Goal: Task Accomplishment & Management: Manage account settings

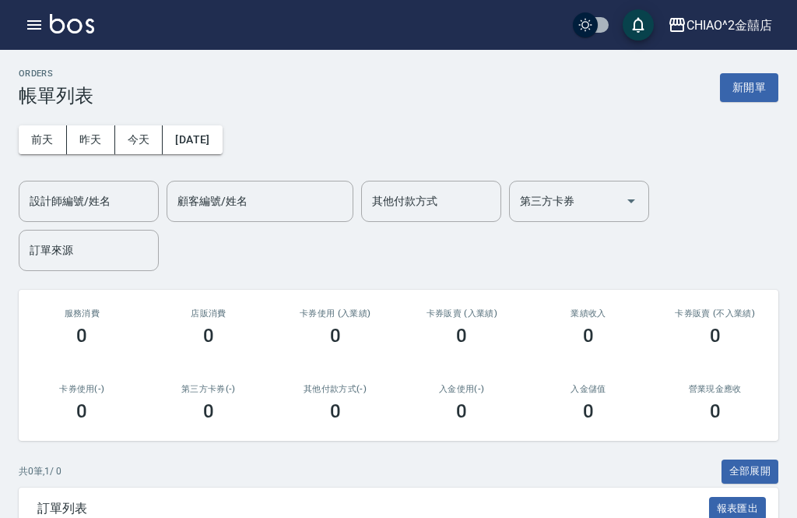
click at [93, 141] on button "昨天" at bounding box center [91, 139] width 48 height 29
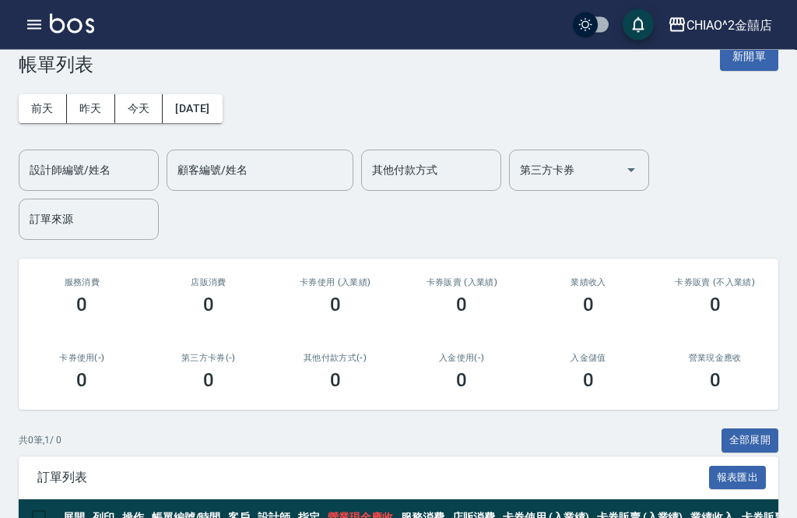
scroll to position [30, 0]
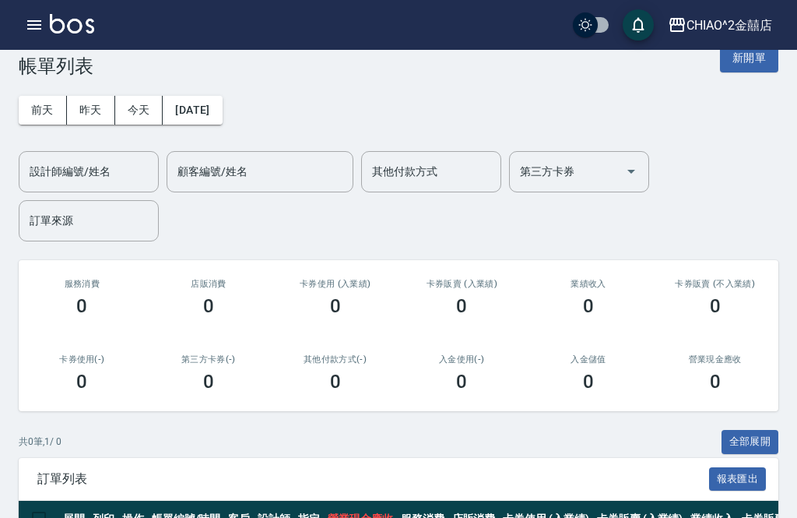
click at [44, 108] on button "前天" at bounding box center [43, 110] width 48 height 29
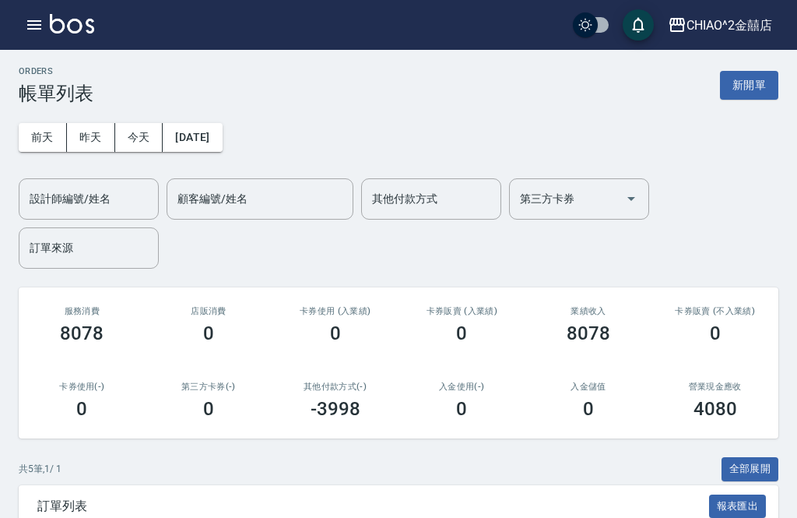
scroll to position [3, 0]
click at [93, 136] on button "昨天" at bounding box center [91, 136] width 48 height 29
click at [134, 130] on button "今天" at bounding box center [139, 136] width 48 height 29
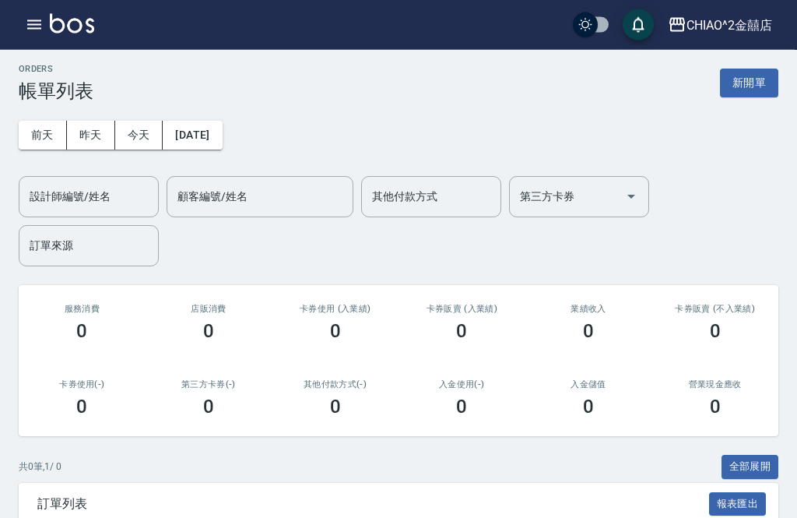
scroll to position [5, 0]
click at [97, 132] on button "昨天" at bounding box center [91, 135] width 48 height 29
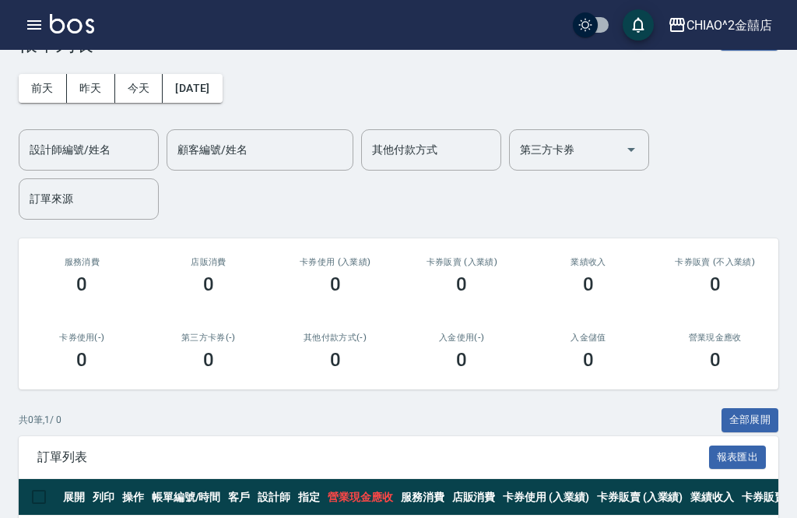
scroll to position [58, 0]
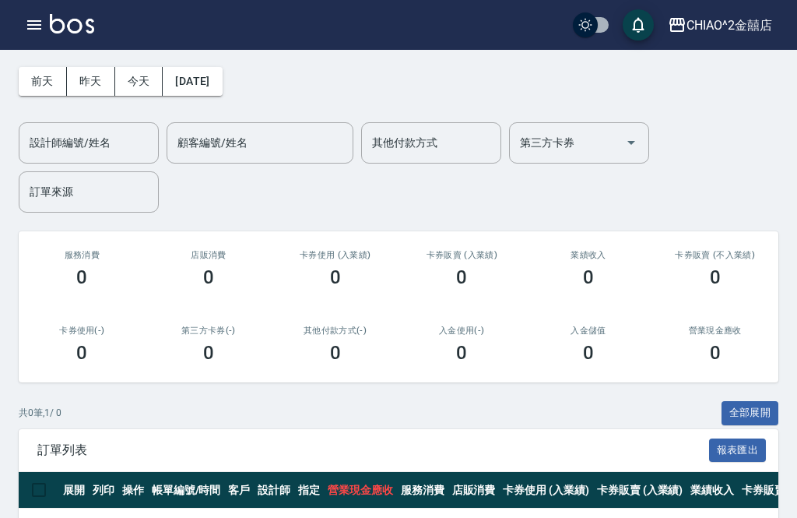
click at [84, 70] on button "昨天" at bounding box center [91, 81] width 48 height 29
click at [42, 74] on button "前天" at bounding box center [43, 81] width 48 height 29
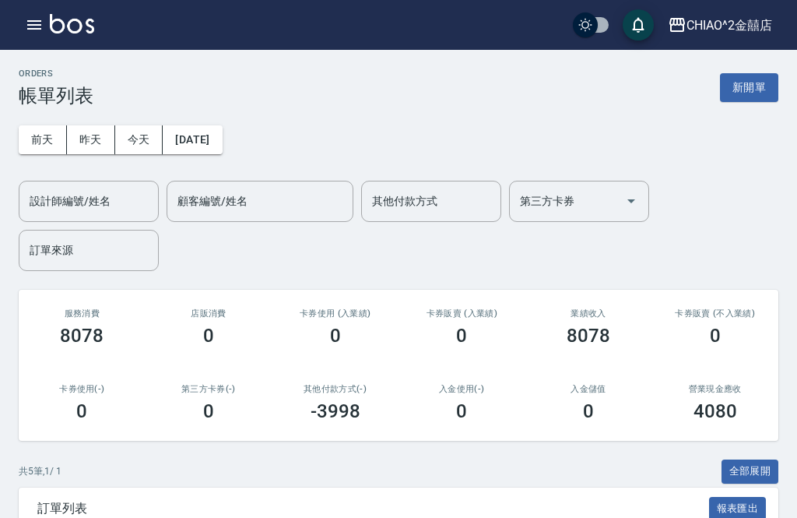
click at [93, 139] on button "昨天" at bounding box center [91, 139] width 48 height 29
click at [75, 128] on button "昨天" at bounding box center [91, 139] width 48 height 29
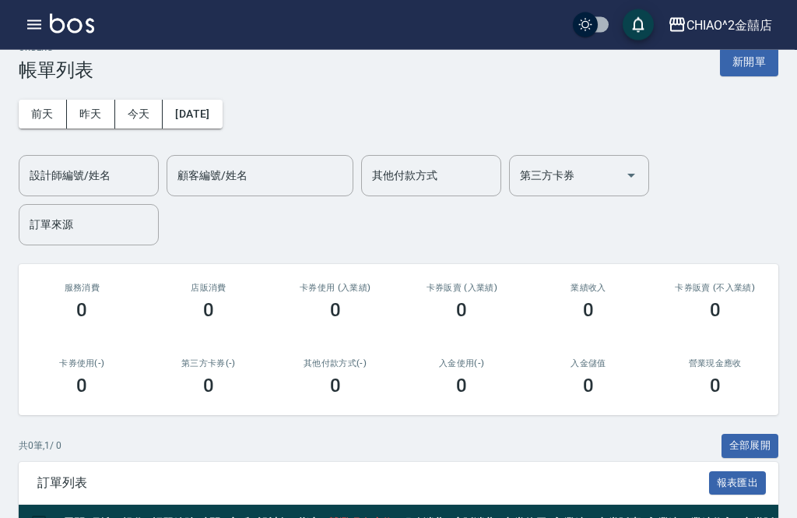
scroll to position [20, 0]
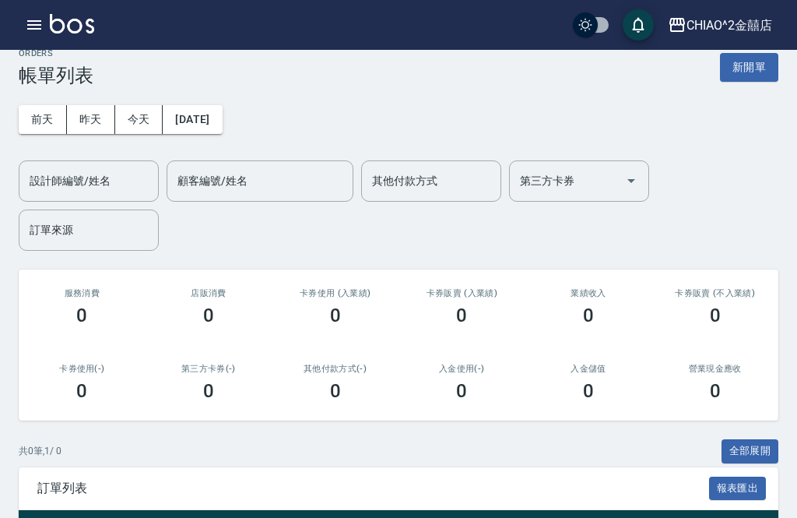
click at [222, 123] on button "[DATE]" at bounding box center [192, 119] width 59 height 29
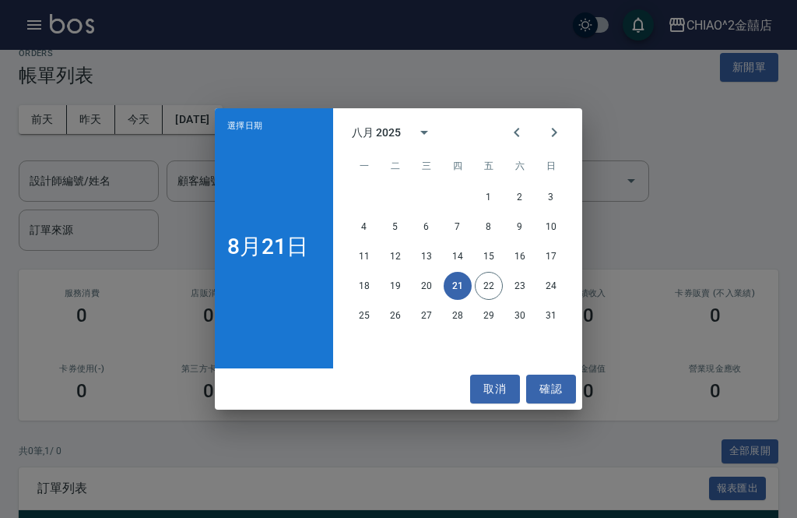
click at [542, 384] on button "確認" at bounding box center [551, 388] width 50 height 29
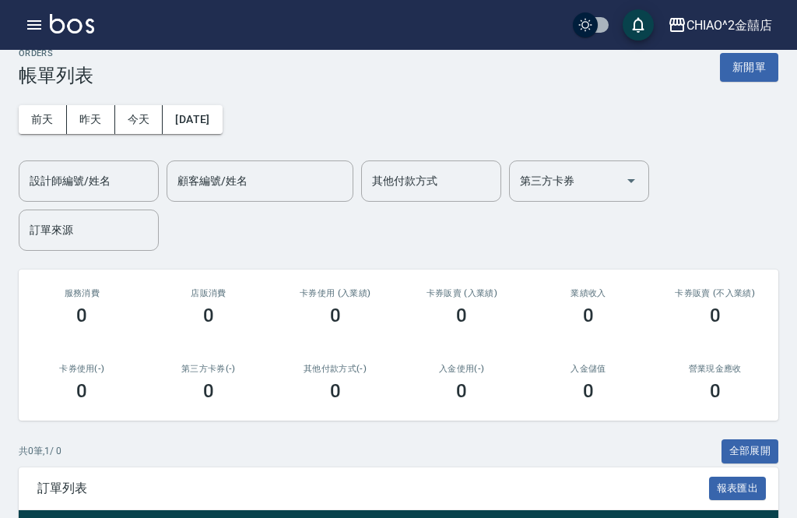
click at [106, 111] on button "昨天" at bounding box center [91, 119] width 48 height 29
click at [69, 131] on button "昨天" at bounding box center [91, 119] width 48 height 29
click at [764, 71] on button "新開單" at bounding box center [749, 67] width 58 height 29
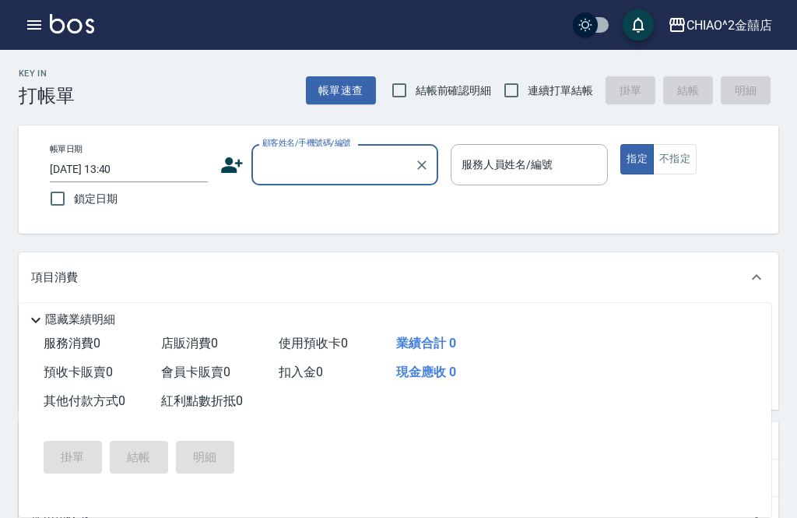
click at [373, 160] on input "顧客姓名/手機號碼/編號" at bounding box center [332, 164] width 149 height 27
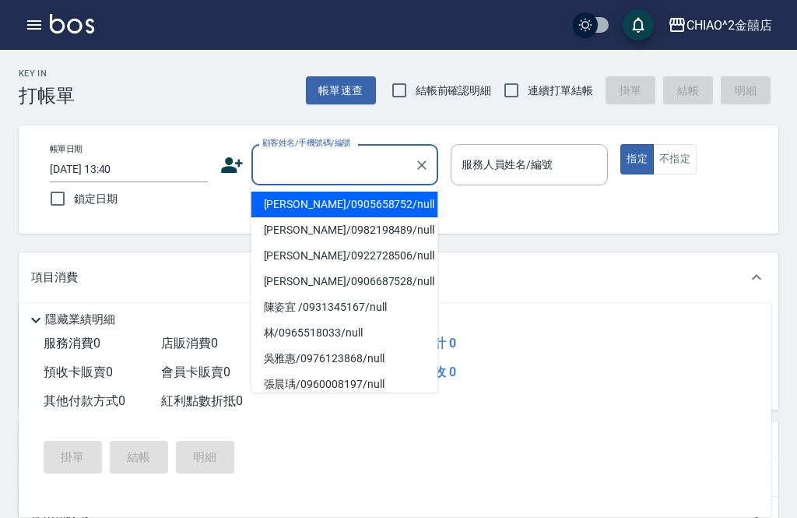
scroll to position [19, 0]
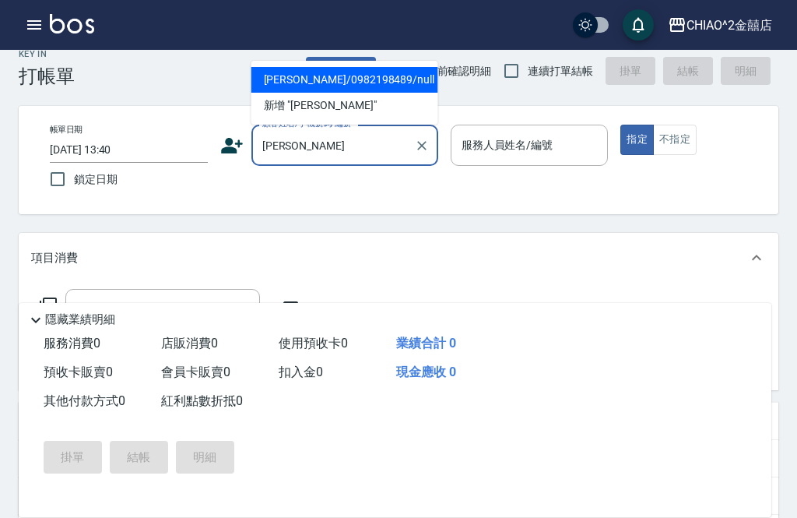
click at [392, 77] on li "[PERSON_NAME]/0982198489/null" at bounding box center [344, 80] width 187 height 26
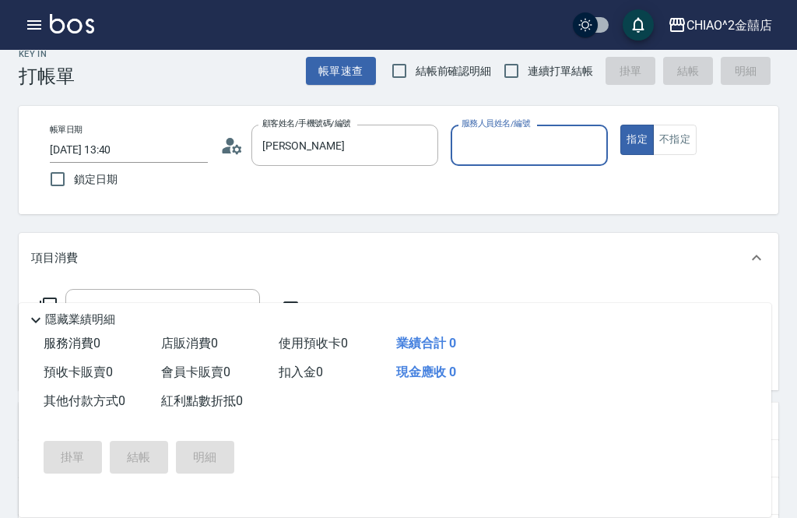
type input "[PERSON_NAME]/0982198489/null"
click at [561, 149] on input "服務人員姓名/編號" at bounding box center [530, 145] width 144 height 27
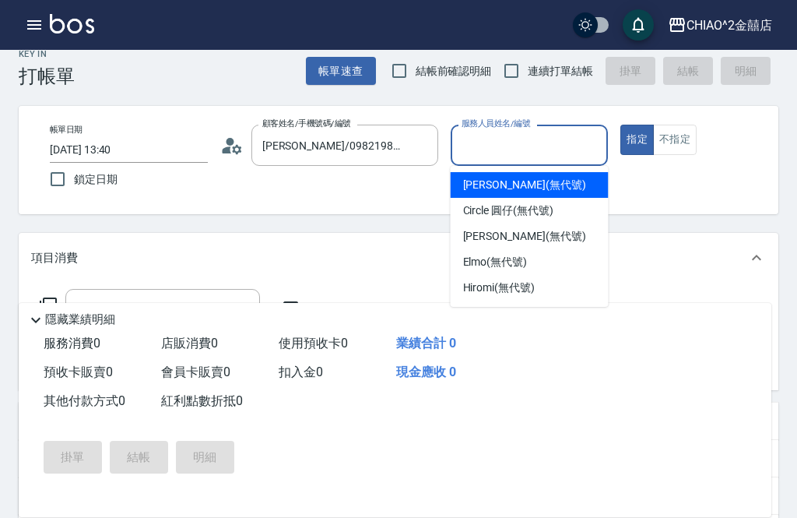
click at [525, 192] on div "[PERSON_NAME] (無代號)" at bounding box center [530, 185] width 158 height 26
type input "[PERSON_NAME](無代號)"
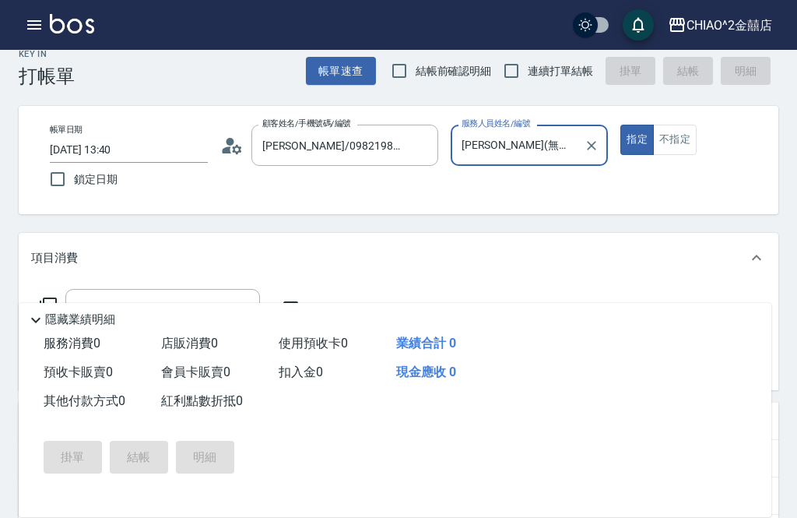
scroll to position [20, 0]
click at [677, 138] on button "不指定" at bounding box center [675, 139] width 44 height 30
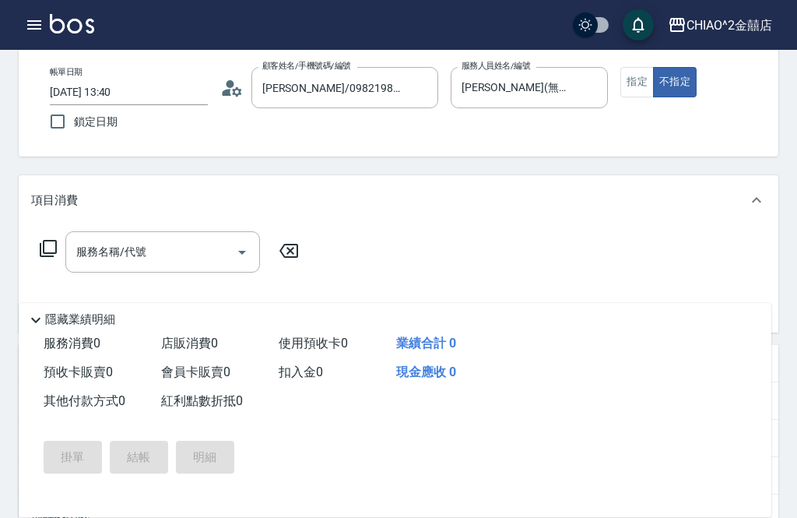
click at [236, 244] on icon "Open" at bounding box center [242, 252] width 19 height 19
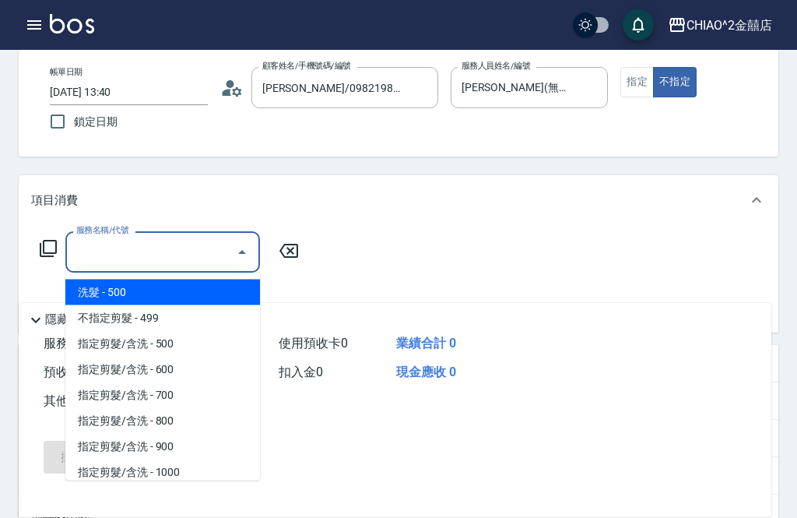
scroll to position [76, 0]
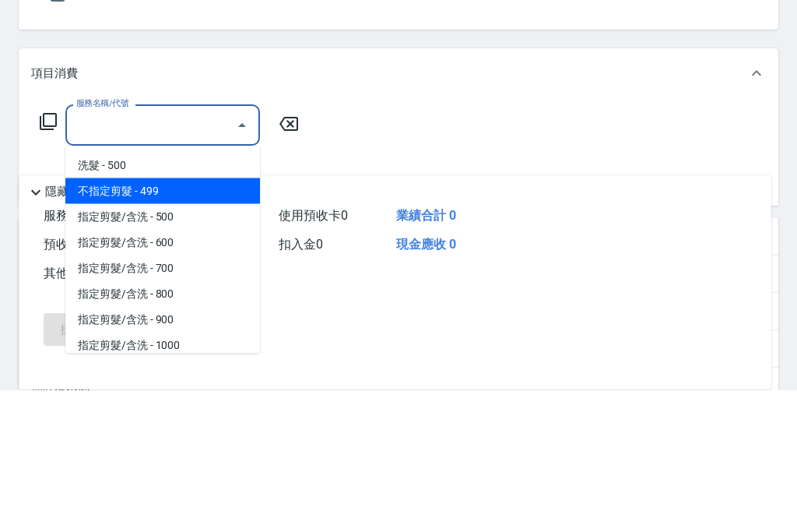
click at [232, 306] on span "不指定剪髮 - 499" at bounding box center [162, 319] width 195 height 26
type input "不指定剪髮"
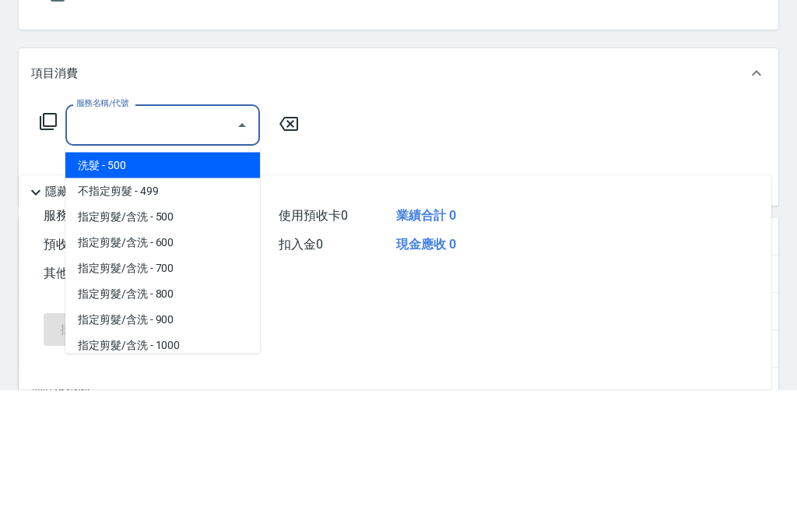
scroll to position [205, 0]
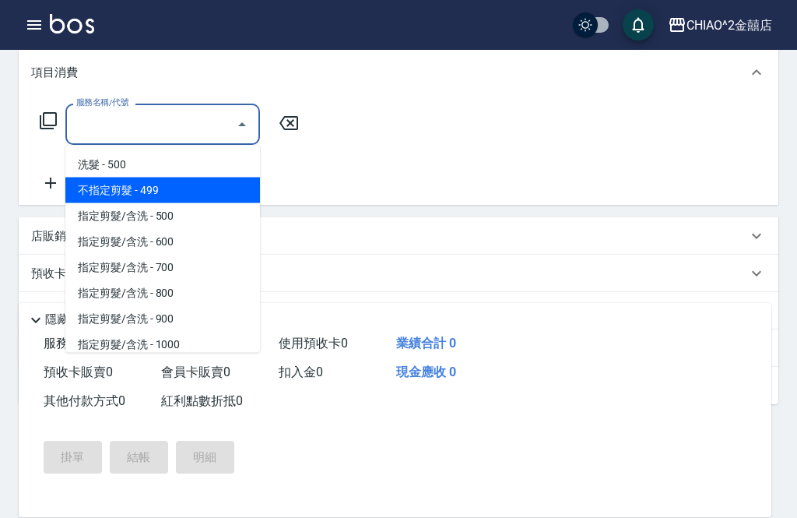
click at [221, 186] on span "不指定剪髮 - 499" at bounding box center [162, 190] width 195 height 26
type input "不指定剪髮"
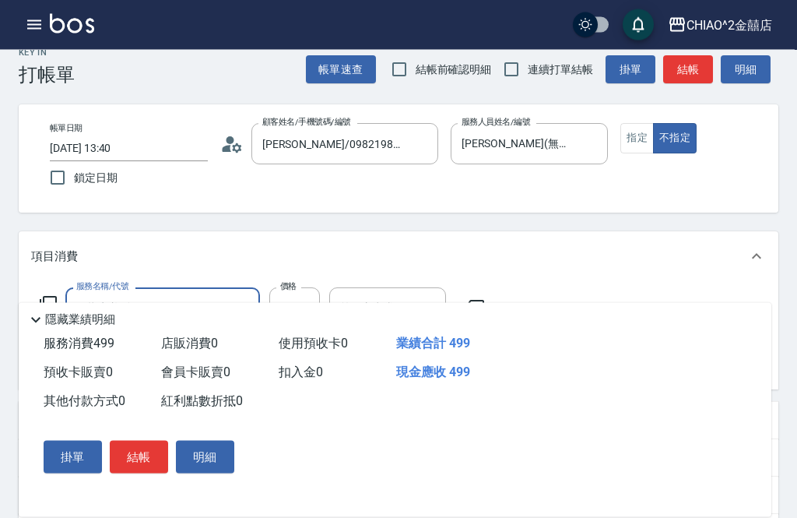
scroll to position [22, 0]
click at [177, 145] on input "[DATE] 13:40" at bounding box center [129, 148] width 158 height 26
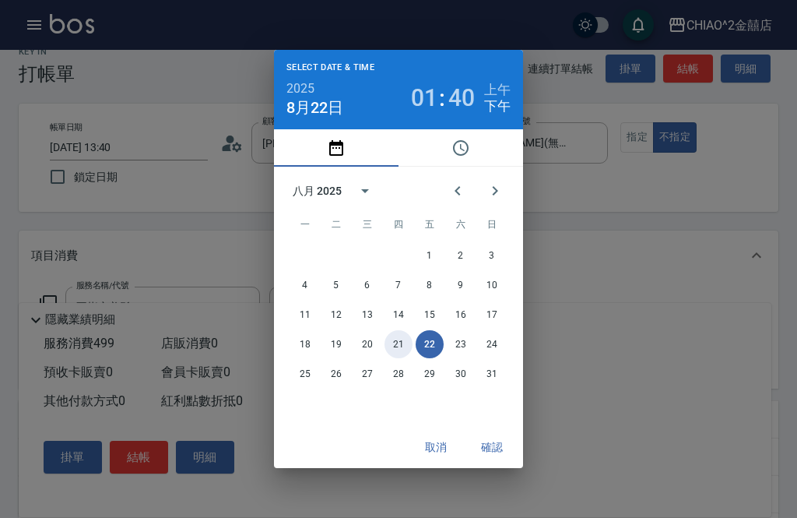
click at [405, 358] on button "21" at bounding box center [398, 344] width 28 height 28
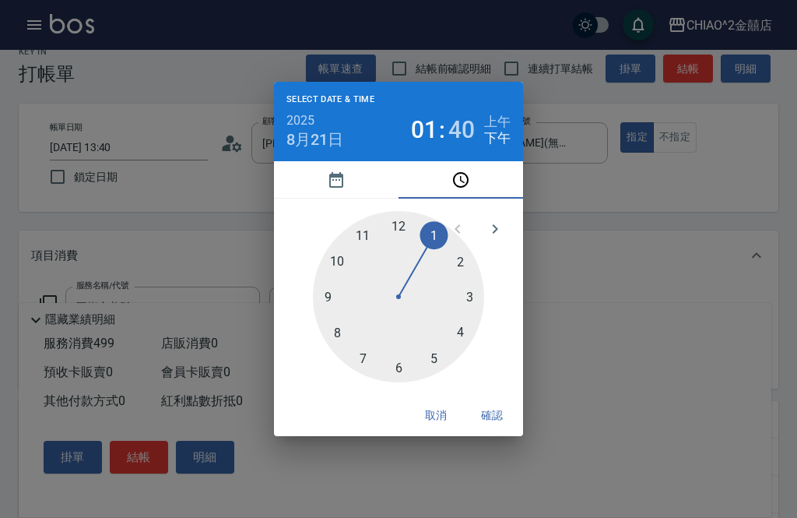
click at [337, 359] on div at bounding box center [398, 296] width 171 height 171
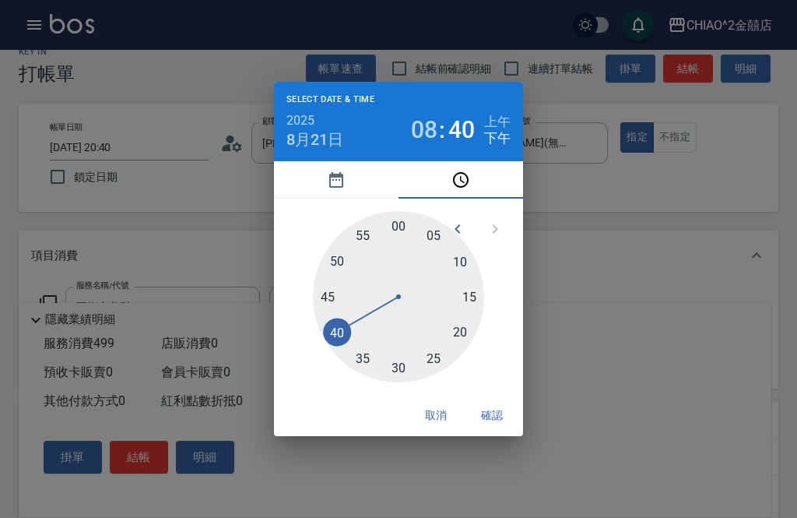
click at [465, 141] on span "40" at bounding box center [461, 130] width 26 height 22
click at [400, 265] on div at bounding box center [398, 296] width 171 height 171
click at [500, 146] on span "下午" at bounding box center [497, 138] width 26 height 16
click at [479, 382] on div at bounding box center [398, 296] width 171 height 171
click at [402, 256] on div at bounding box center [398, 296] width 171 height 171
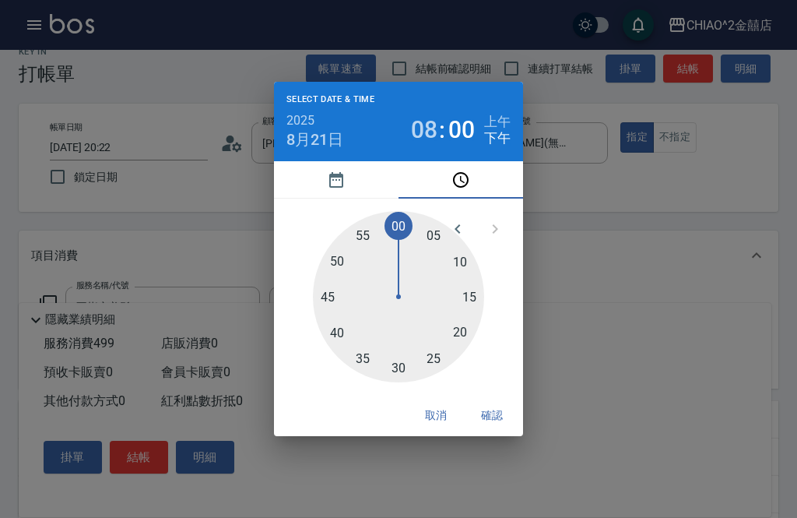
type input "[DATE] 20:00"
click at [493, 430] on button "確認" at bounding box center [492, 415] width 50 height 29
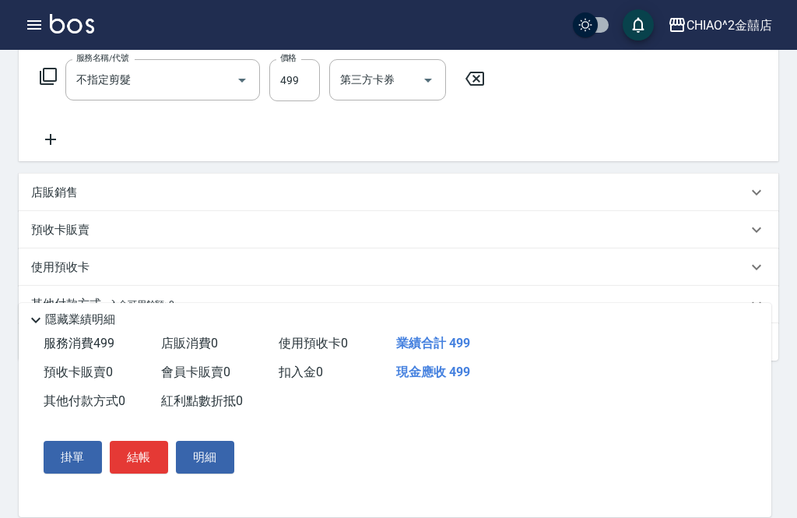
scroll to position [274, 0]
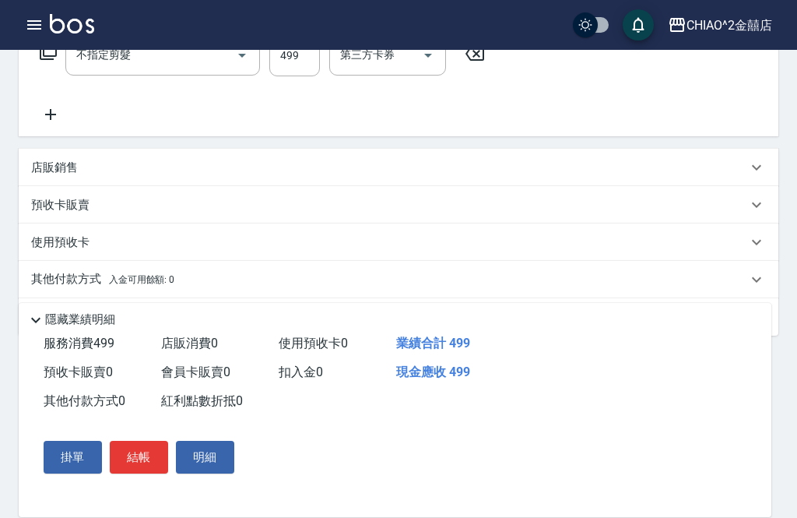
click at [149, 473] on button "結帳" at bounding box center [139, 457] width 58 height 33
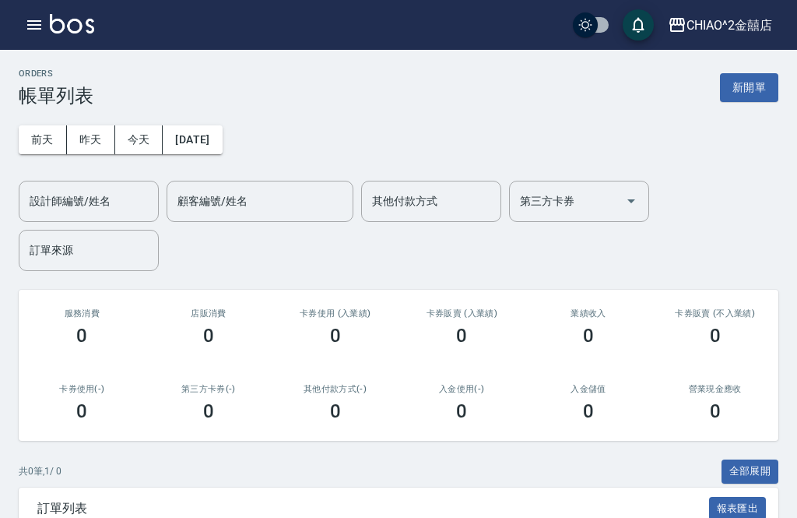
click at [104, 148] on button "昨天" at bounding box center [91, 139] width 48 height 29
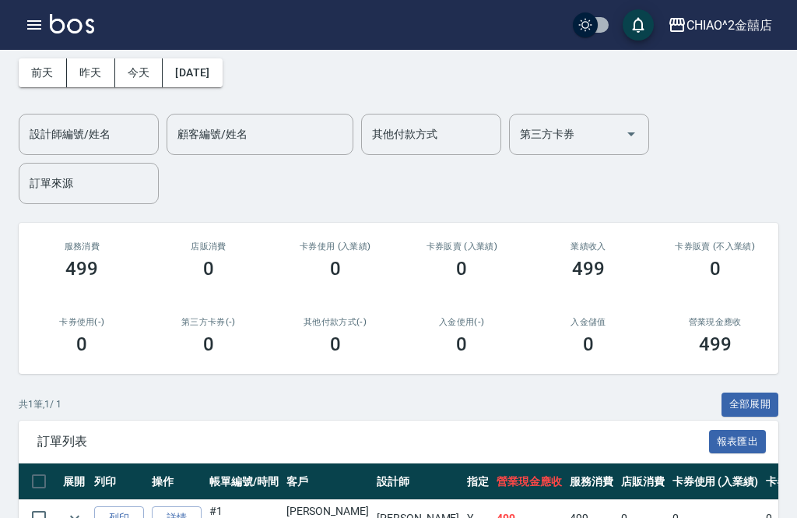
scroll to position [96, 0]
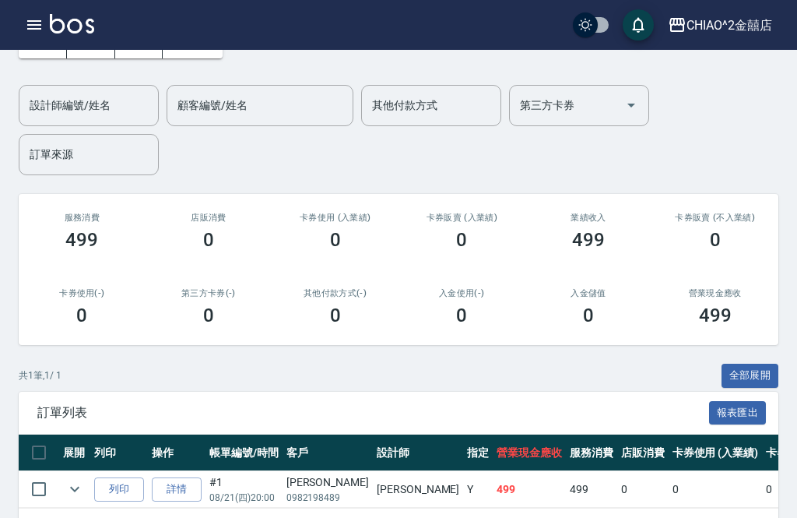
click at [669, 488] on td "0" at bounding box center [716, 489] width 94 height 37
click at [373, 476] on td "[PERSON_NAME]" at bounding box center [418, 489] width 90 height 37
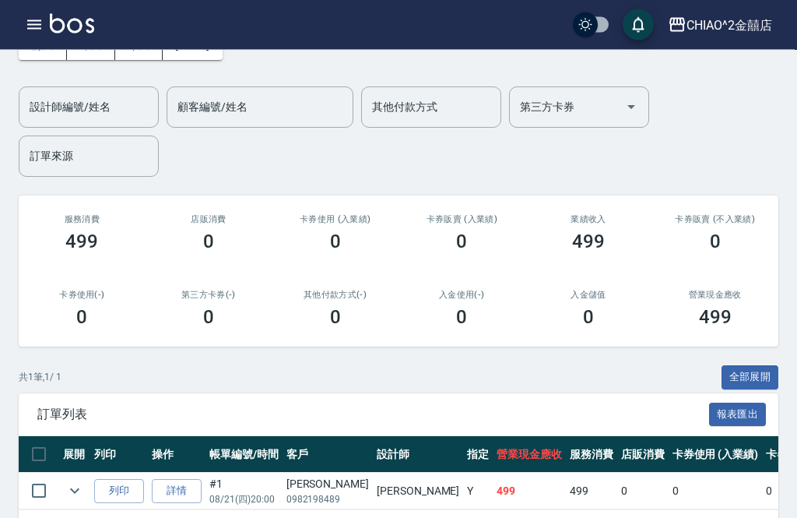
scroll to position [94, 0]
click at [762, 481] on td "0" at bounding box center [809, 490] width 94 height 37
click at [373, 484] on td "[PERSON_NAME]" at bounding box center [418, 490] width 90 height 37
click at [327, 493] on p "0982198489" at bounding box center [327, 499] width 83 height 14
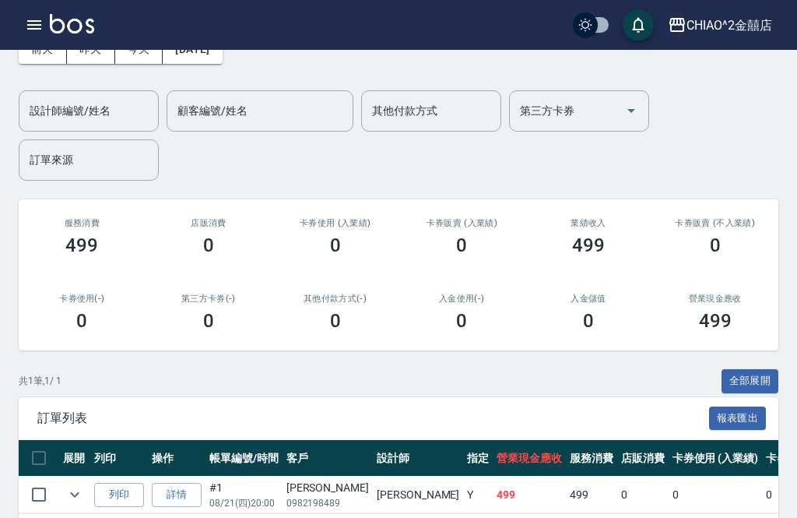
scroll to position [96, 0]
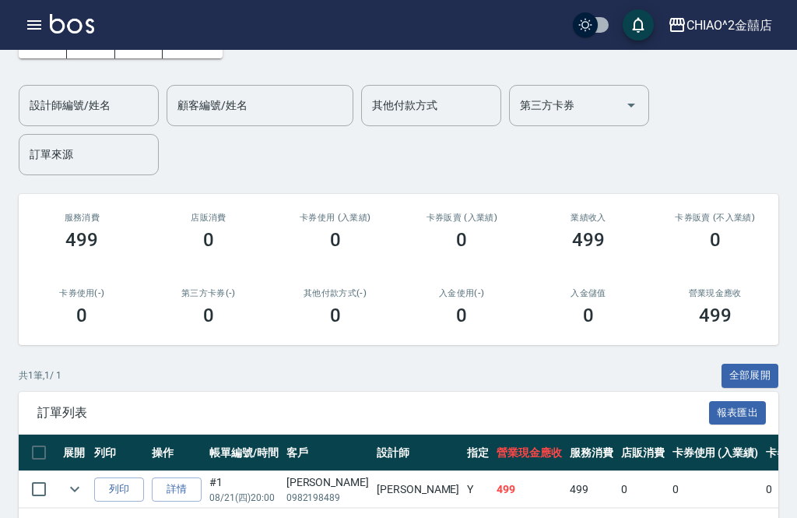
click at [177, 484] on link "詳情" at bounding box center [177, 489] width 50 height 24
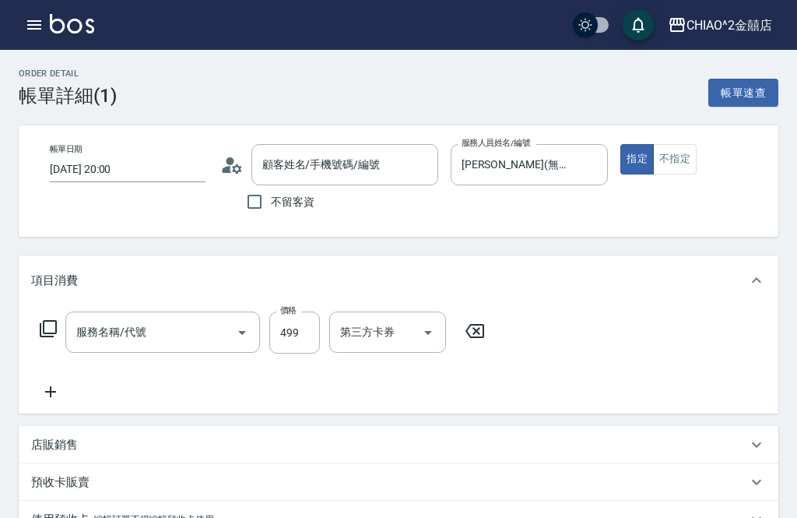
type input "[DATE] 20:00"
type input "[PERSON_NAME](無代號)"
type input "[PERSON_NAME]/0982198489/null"
type input "不指定剪髮"
click at [684, 160] on button "不指定" at bounding box center [675, 159] width 44 height 30
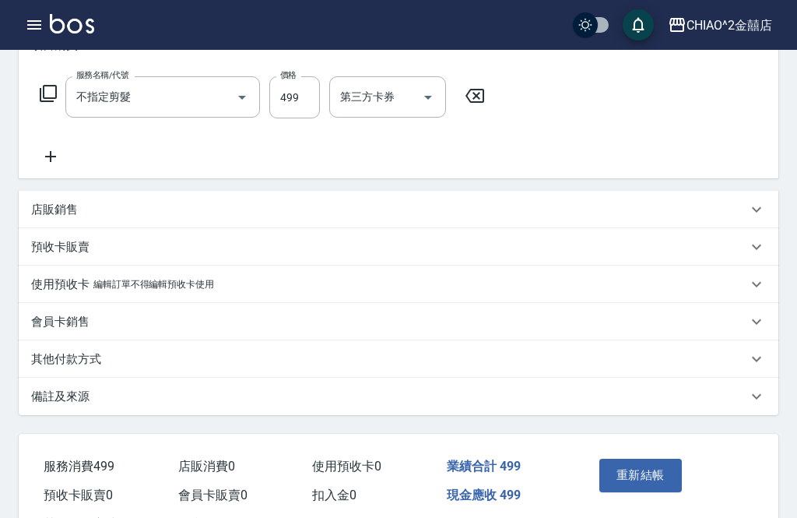
scroll to position [251, 0]
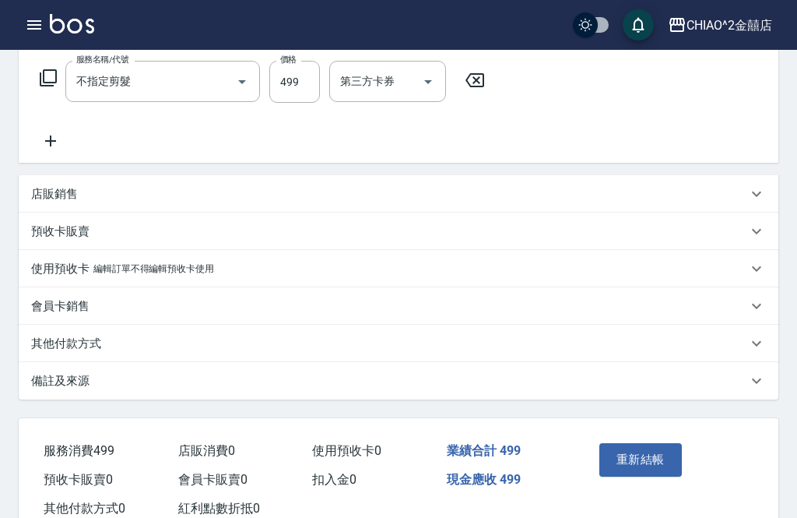
click at [644, 461] on button "重新結帳" at bounding box center [640, 459] width 83 height 33
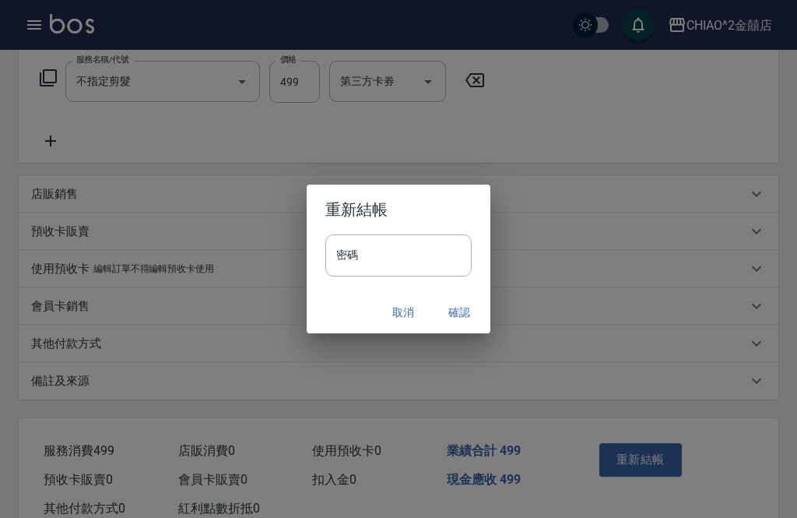
click at [423, 276] on input "密碼" at bounding box center [398, 255] width 146 height 42
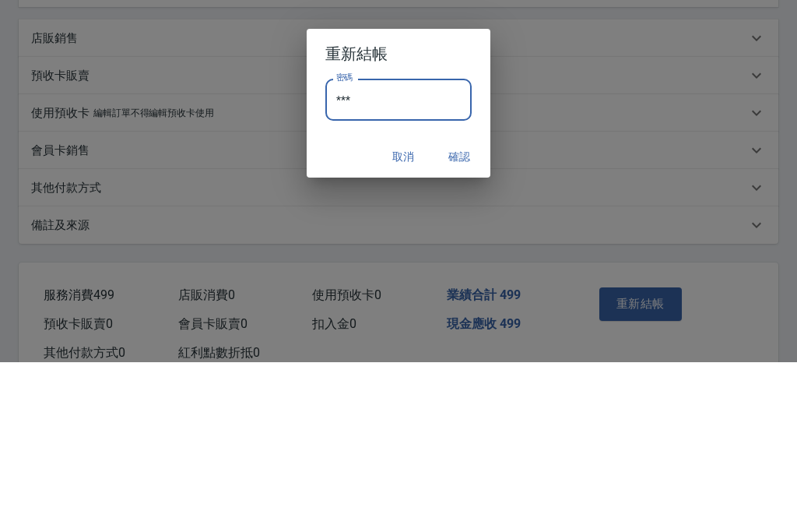
type input "****"
click at [456, 298] on button "確認" at bounding box center [459, 312] width 50 height 29
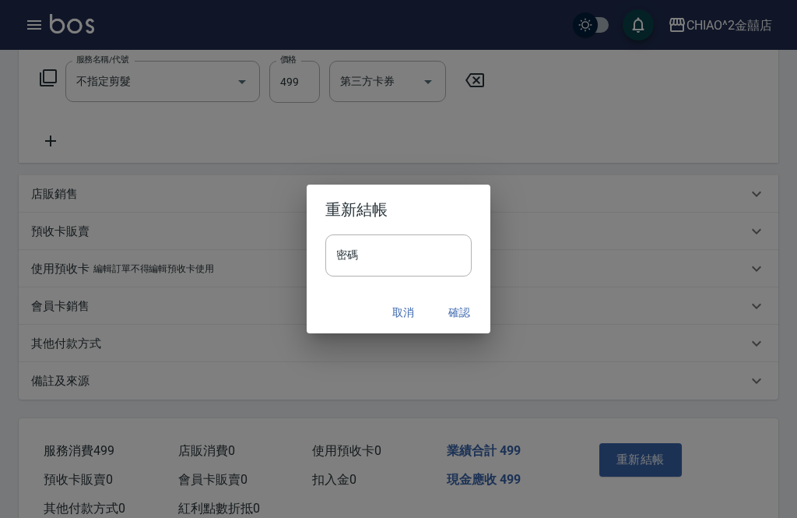
click at [626, 212] on div "重新結帳 密碼 密碼 取消 確認" at bounding box center [398, 259] width 797 height 518
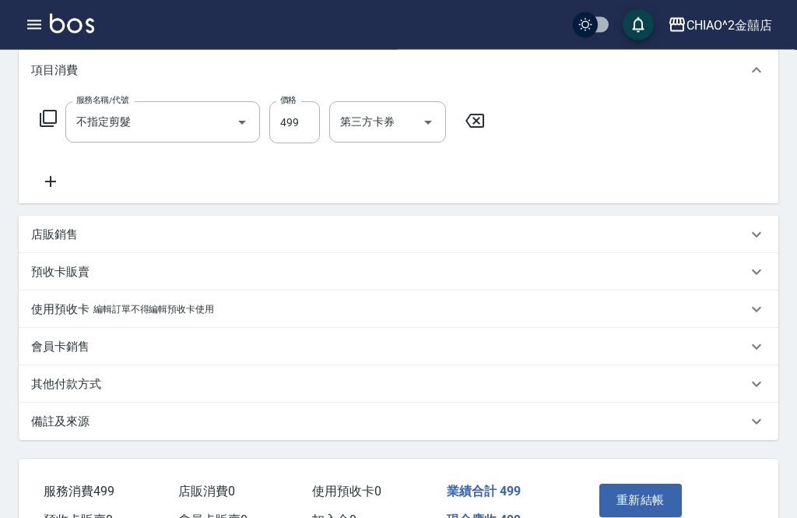
scroll to position [210, 0]
click at [752, 32] on div "CHIAO^2金囍店" at bounding box center [729, 25] width 86 height 19
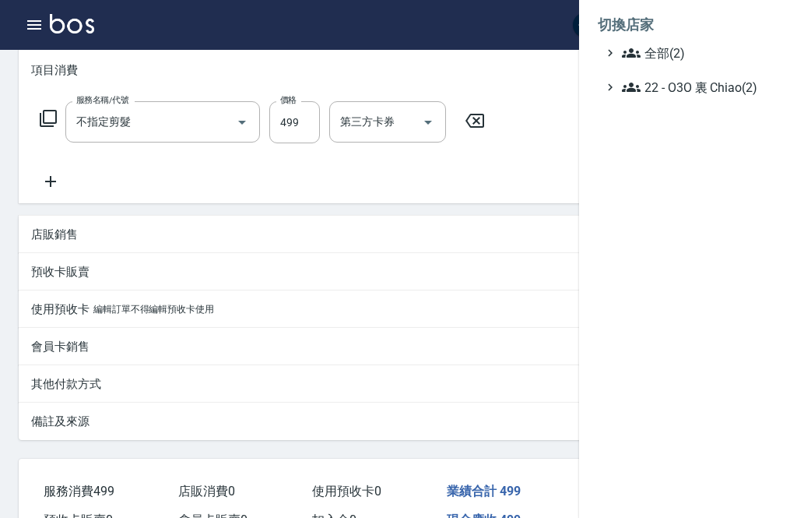
click at [666, 55] on span "全部(2)" at bounding box center [697, 53] width 150 height 19
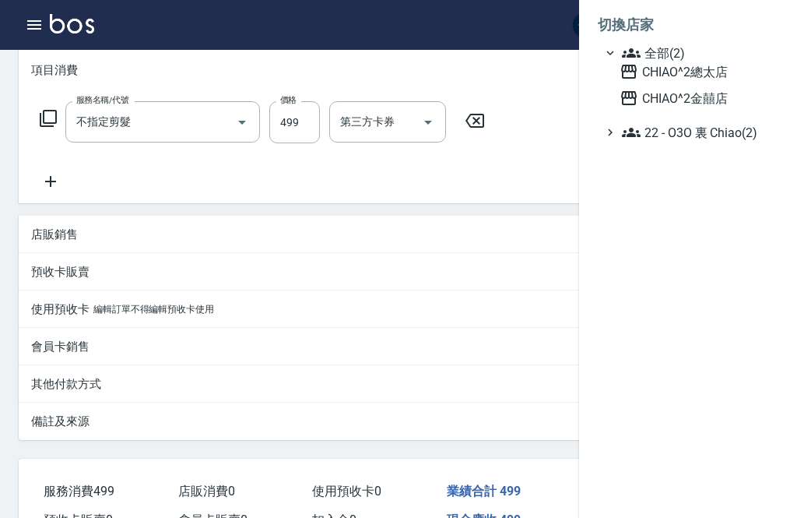
click at [565, 174] on div at bounding box center [398, 259] width 797 height 518
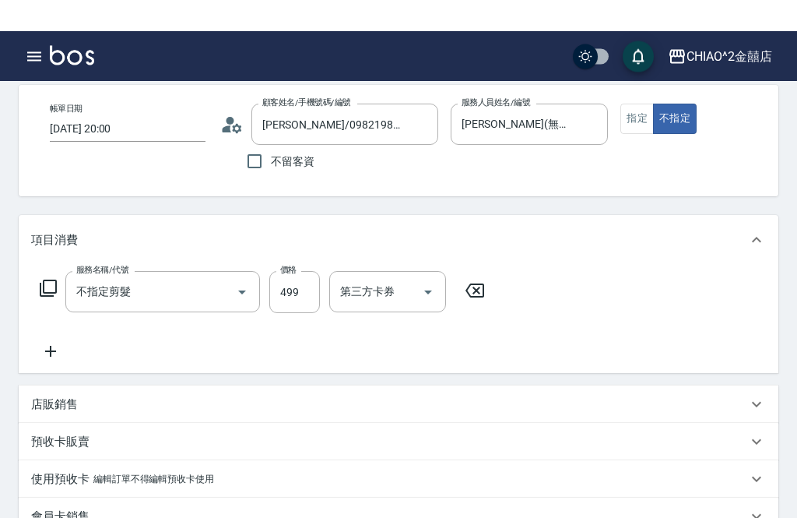
scroll to position [0, 0]
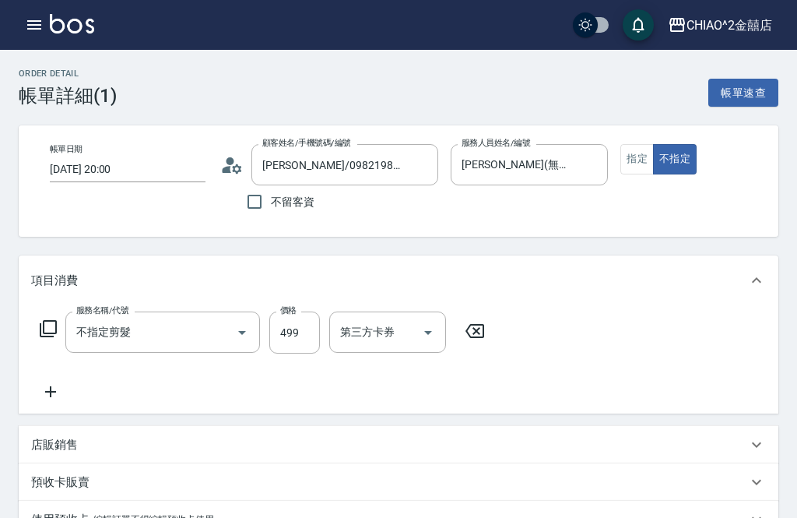
click at [47, 19] on button "button" at bounding box center [34, 24] width 31 height 31
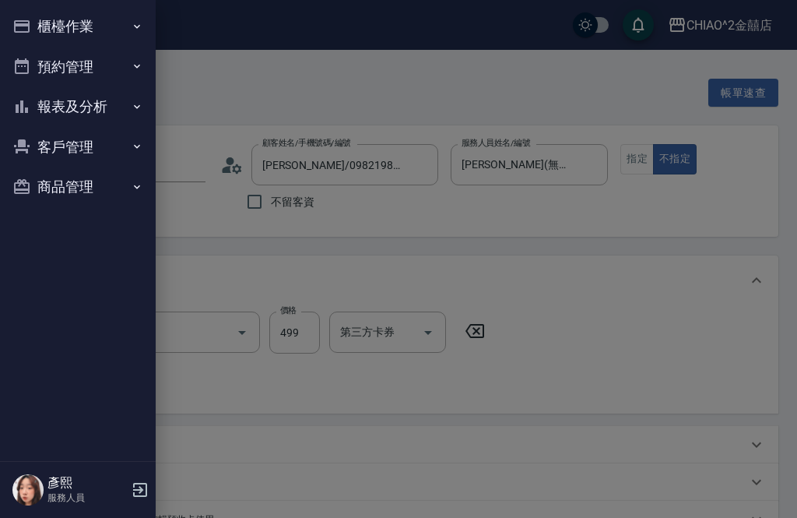
click at [429, 32] on div at bounding box center [398, 259] width 797 height 518
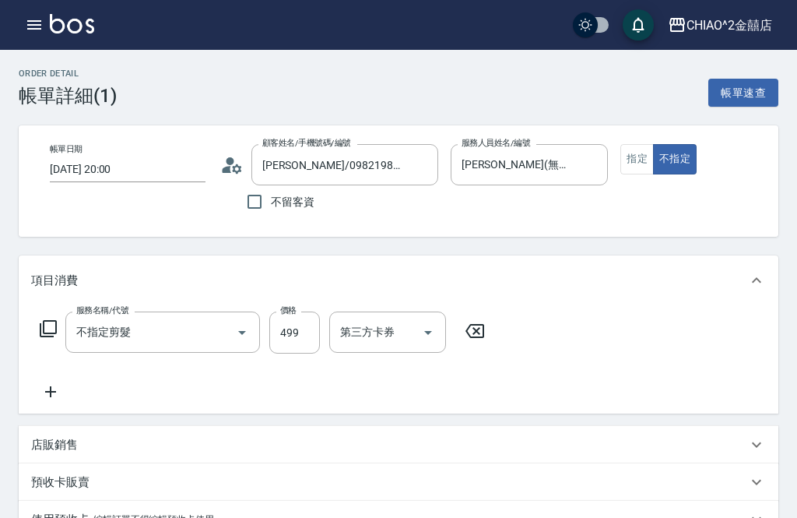
click at [37, 30] on icon "button" at bounding box center [34, 24] width 14 height 9
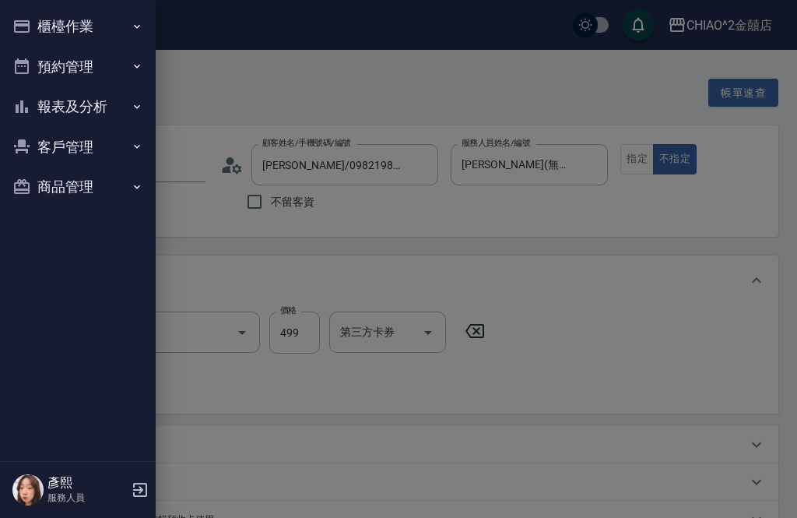
click at [138, 492] on icon "button" at bounding box center [140, 489] width 19 height 19
